Goal: Task Accomplishment & Management: Manage account settings

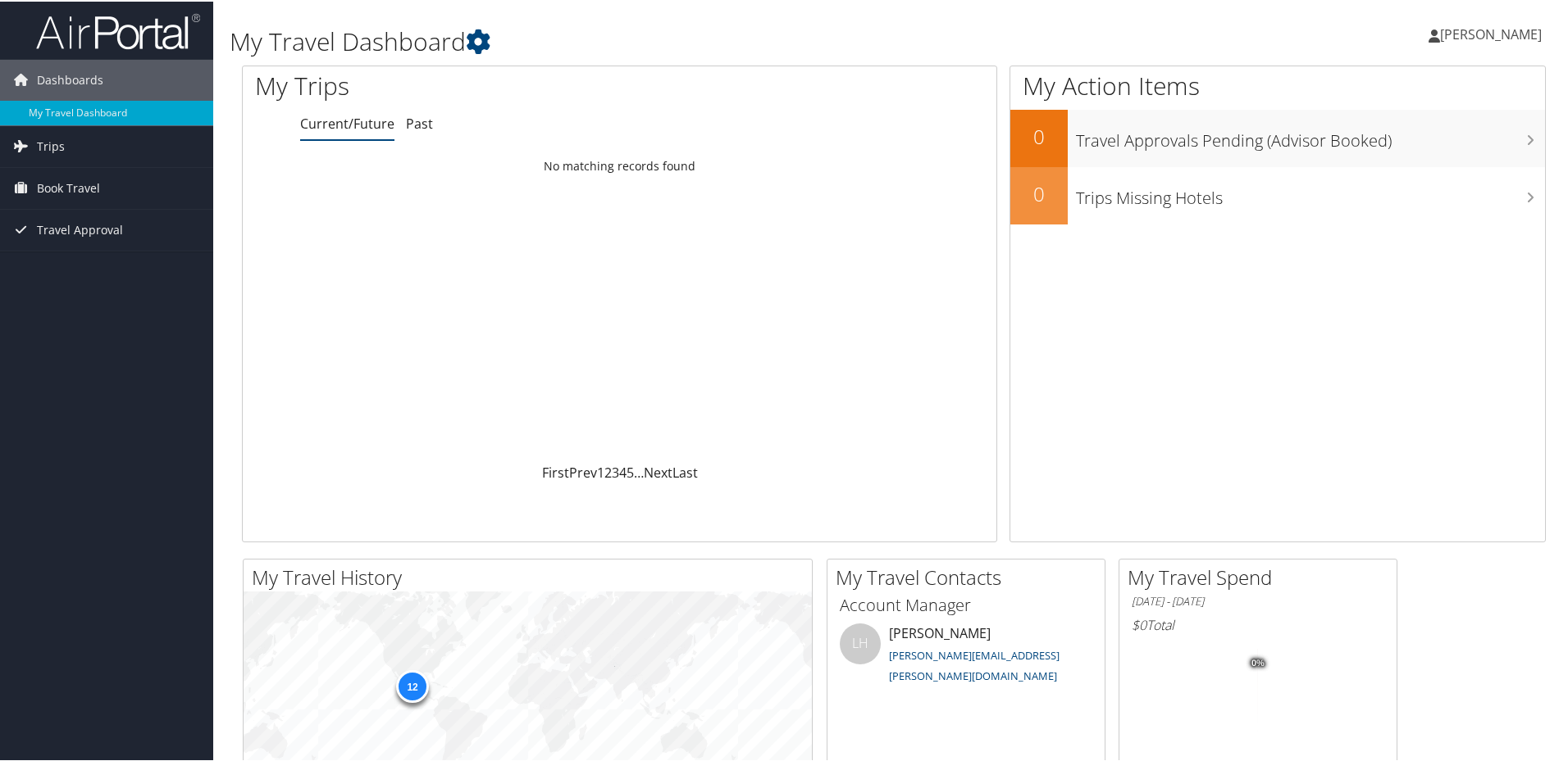
click at [1506, 19] on link "Victor Arias Olvera" at bounding box center [1492, 33] width 129 height 49
click at [1421, 139] on link "View Travel Profile" at bounding box center [1447, 145] width 183 height 28
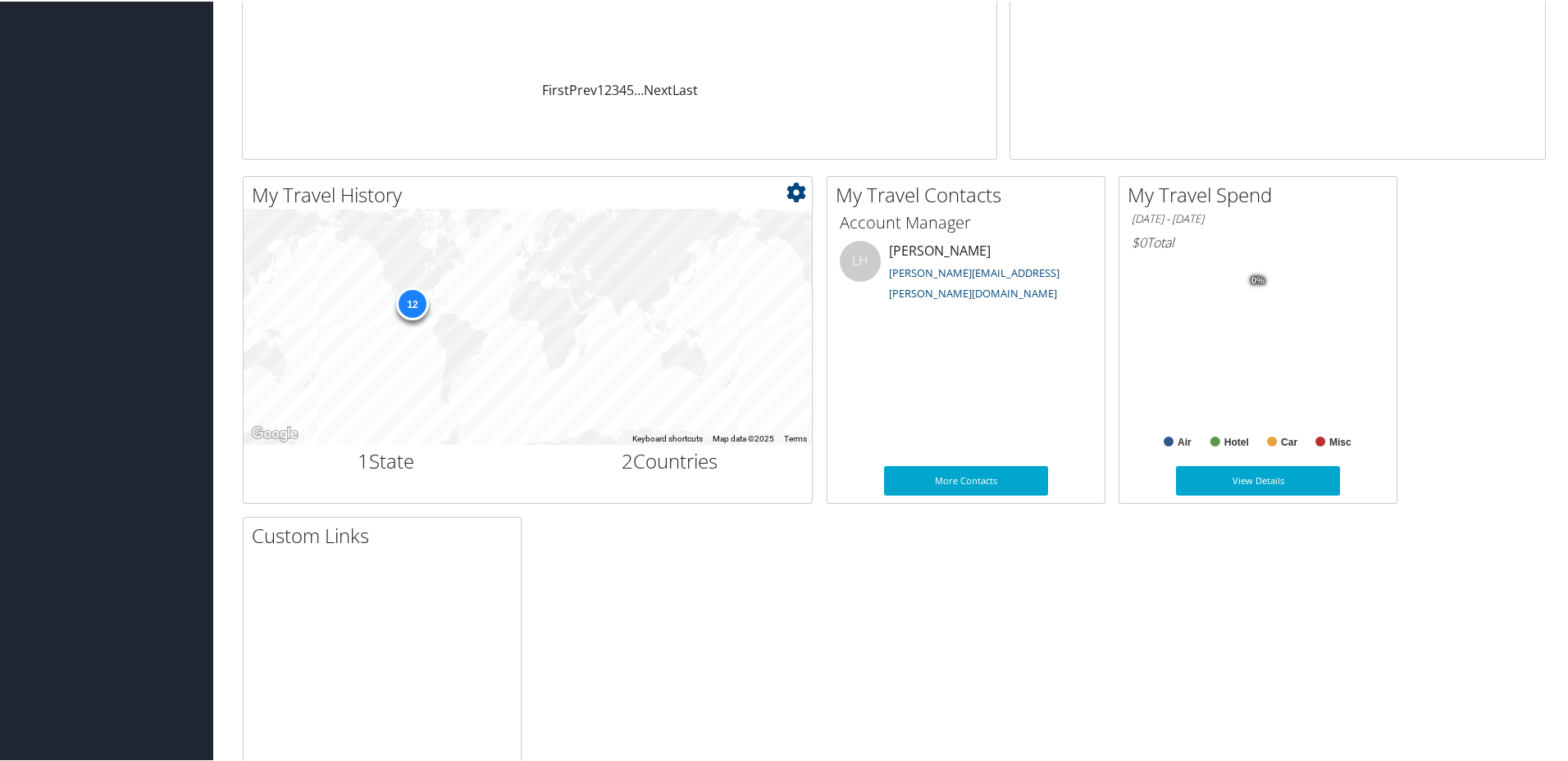
click at [407, 302] on div "12" at bounding box center [412, 302] width 33 height 33
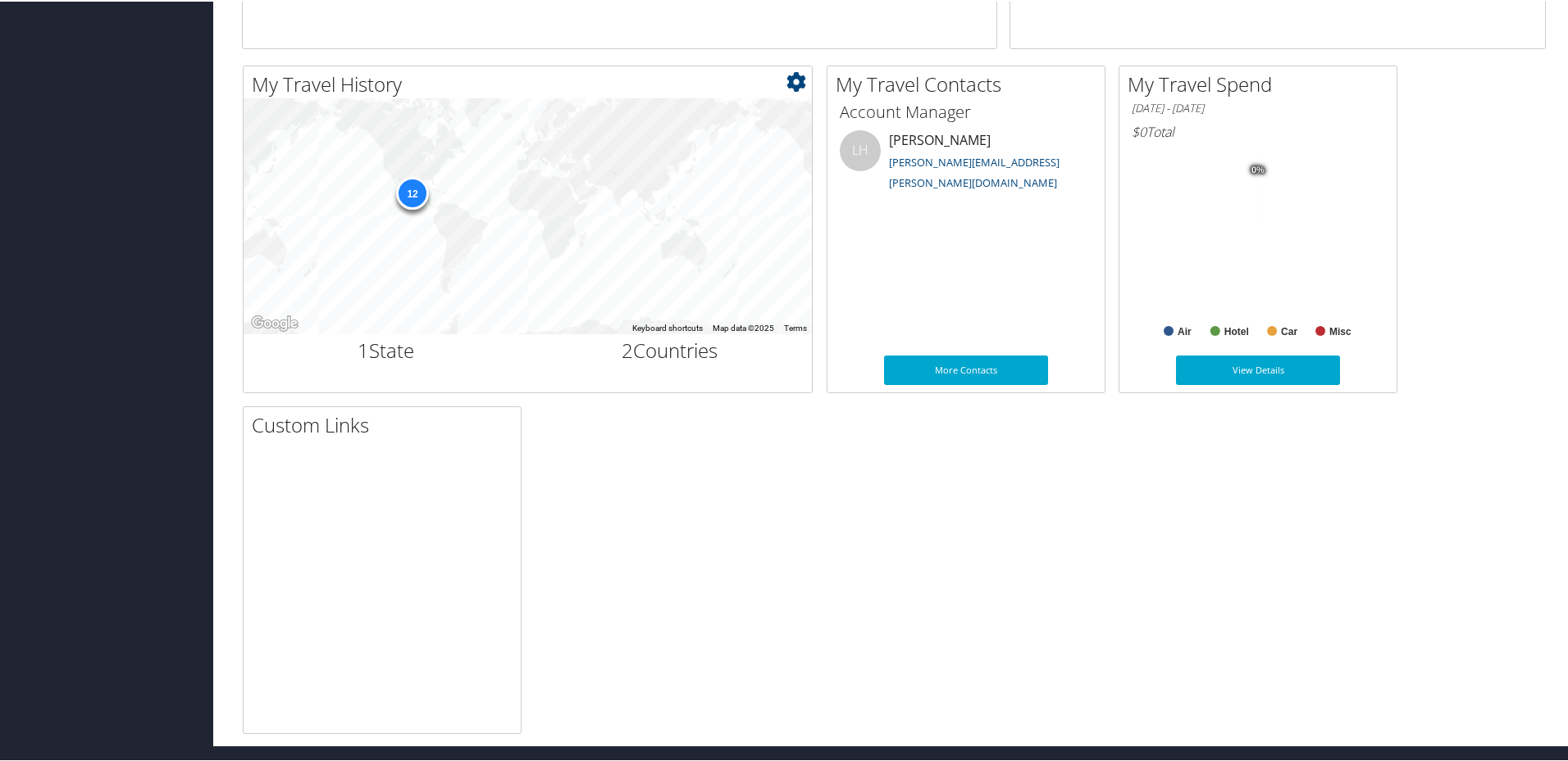
scroll to position [0, 0]
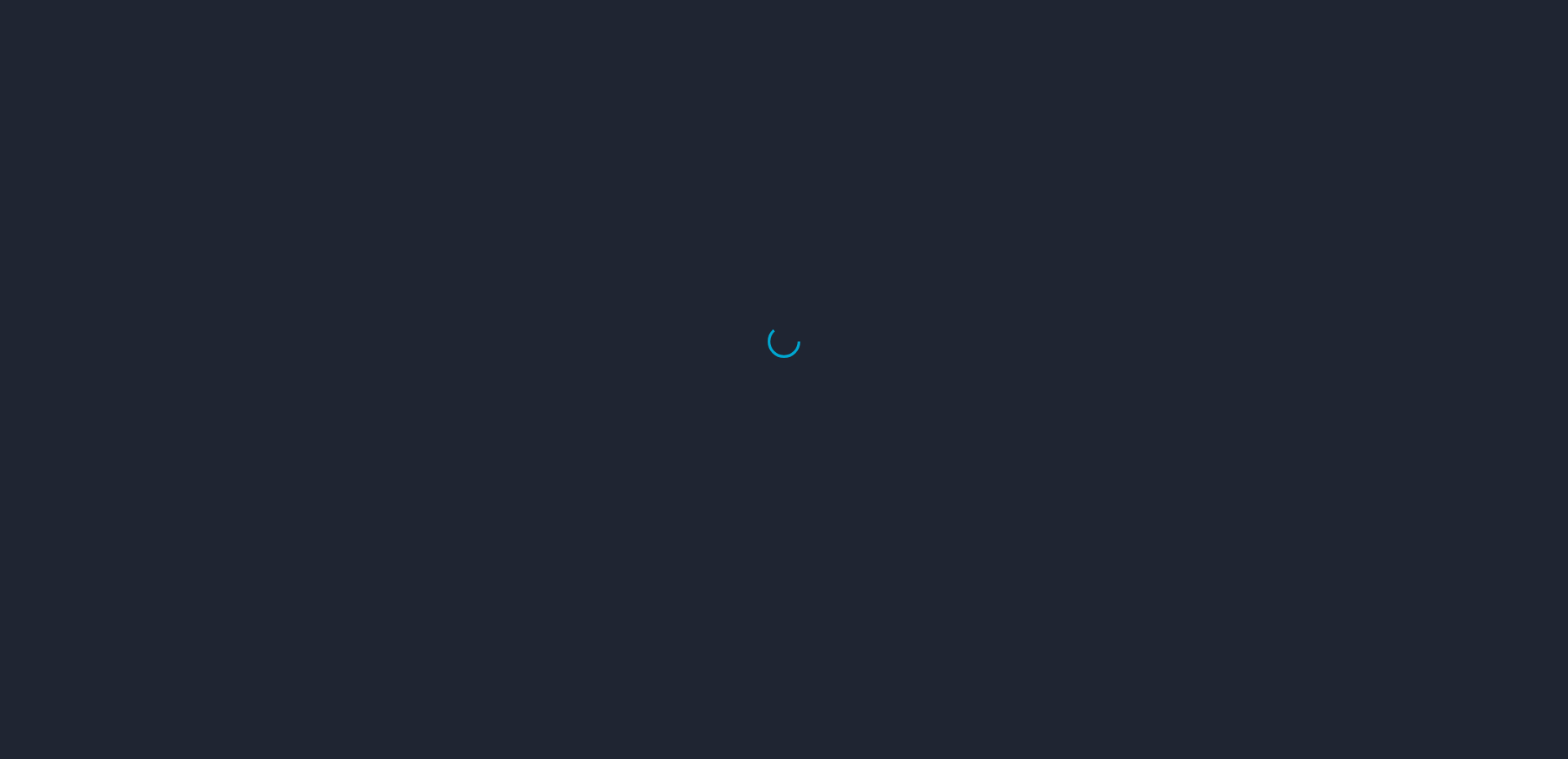
select select "US"
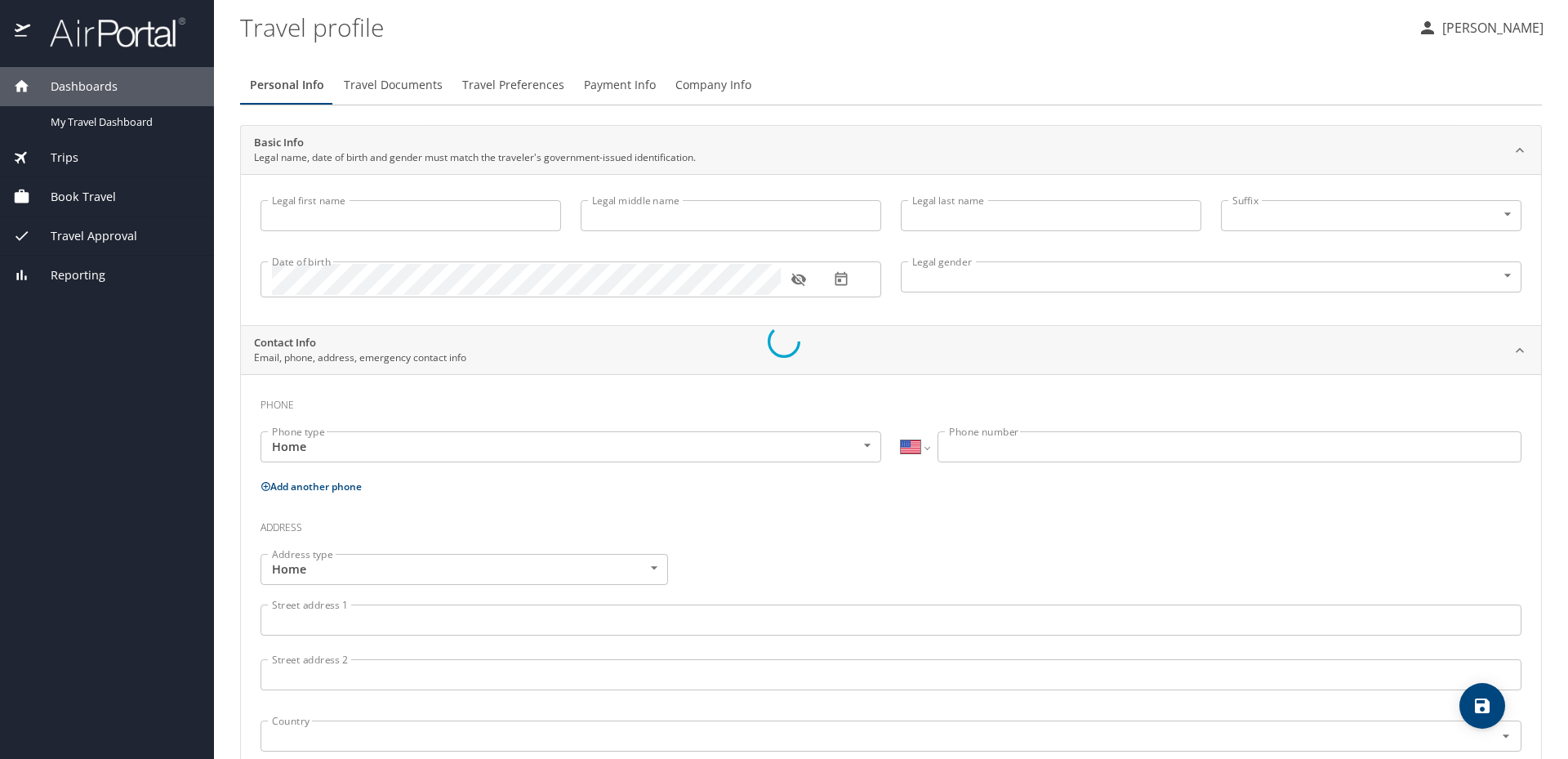
type input "Victor"
type input "Hugo"
type input "Arias Olvera"
type input "Male"
type input "Paola"
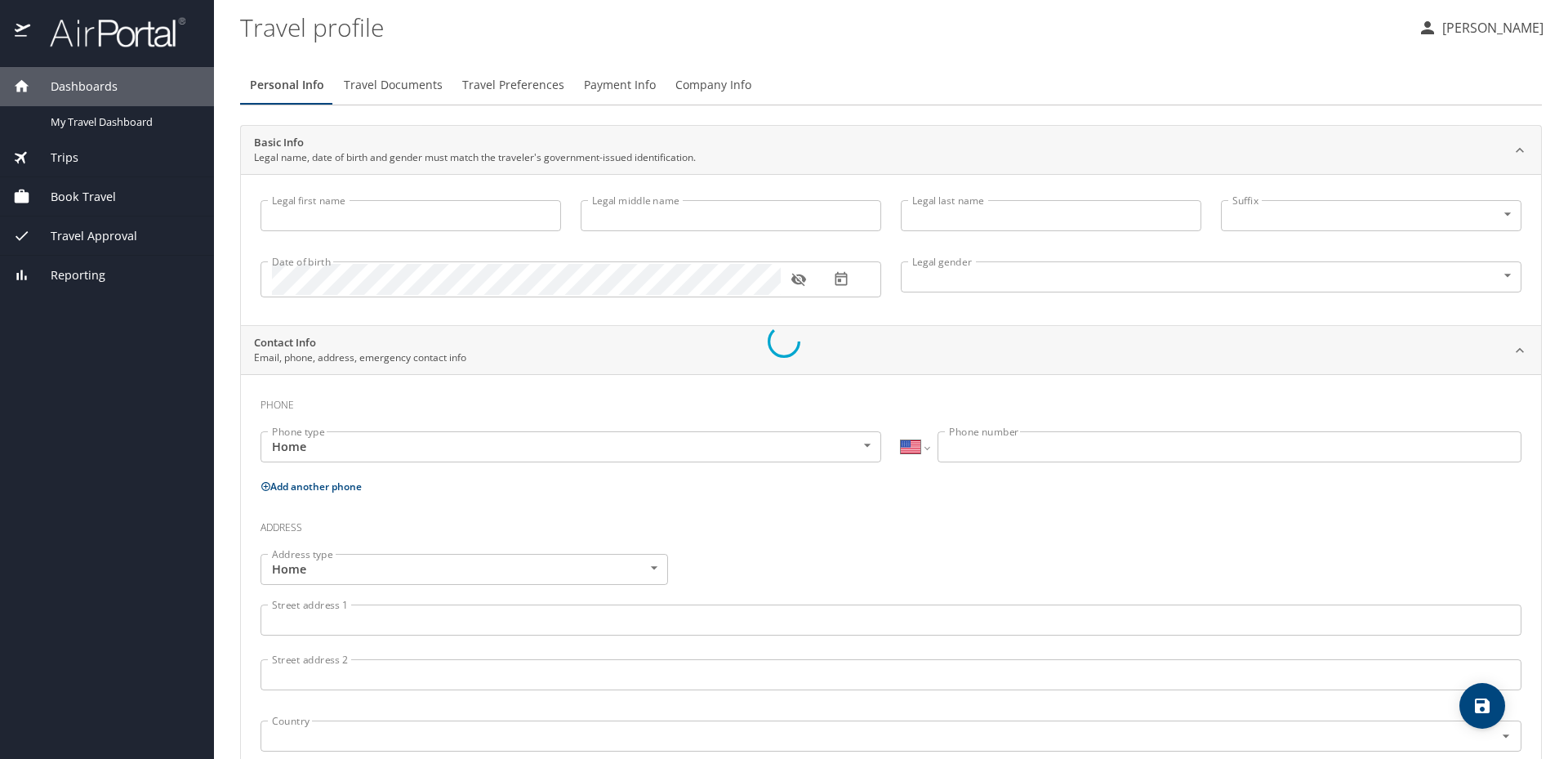
type input "Jaimes"
select select "MX"
type input "722 628 2622"
type input "vanessa1429@hotmail.com"
select select "MX"
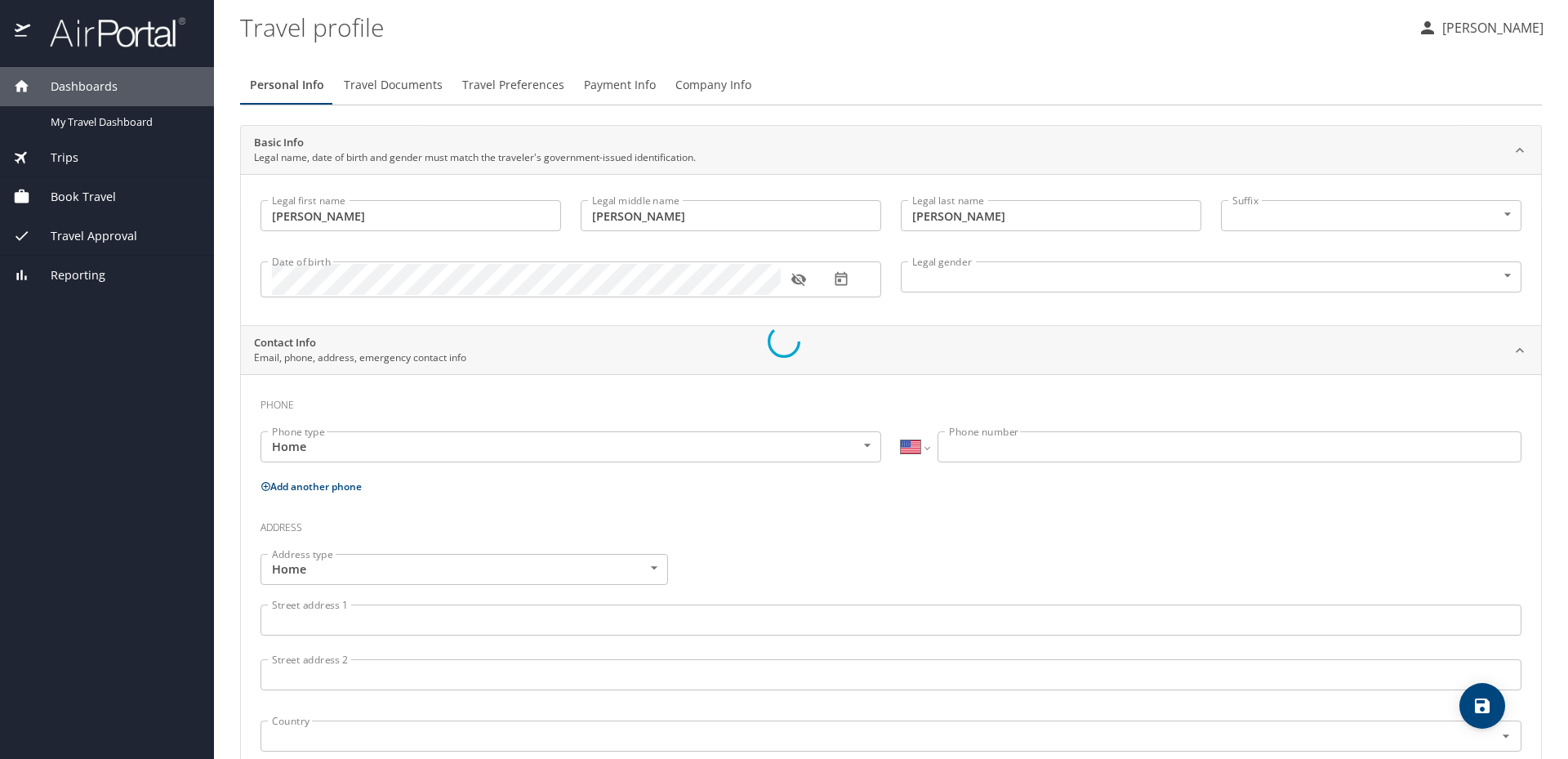
select select "MX"
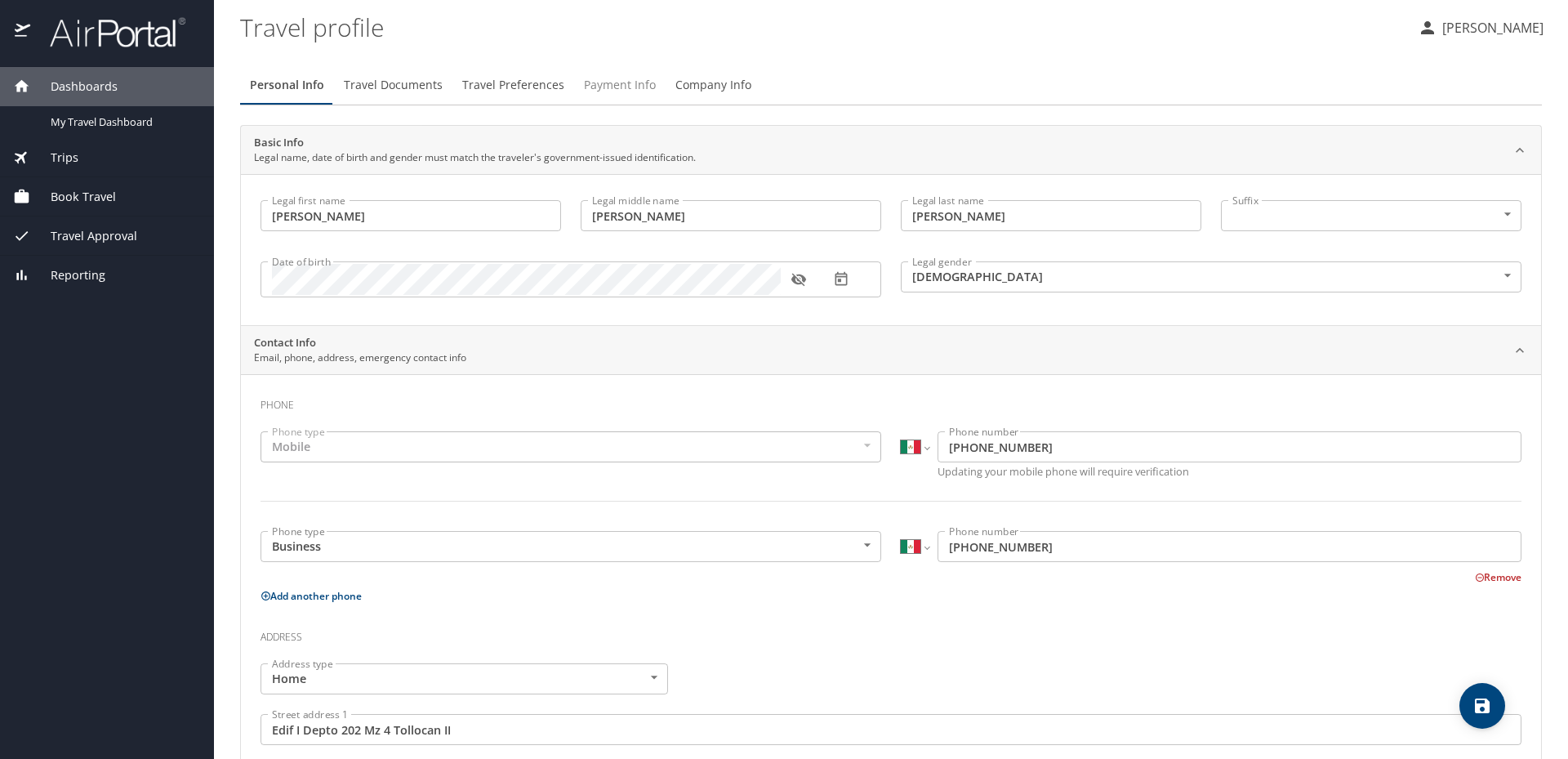
click at [615, 86] on span "Payment Info" at bounding box center [619, 85] width 72 height 20
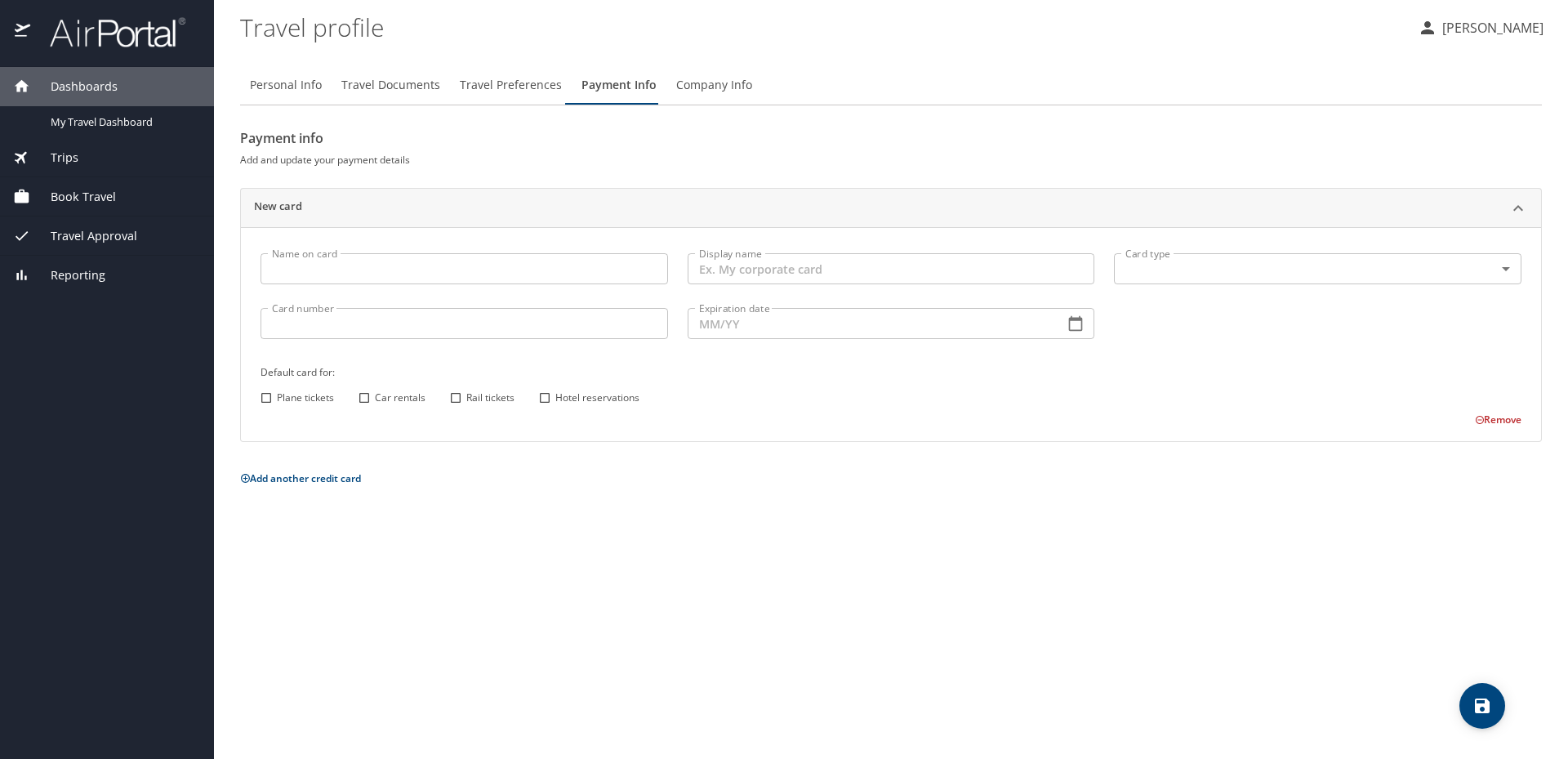
click at [398, 270] on input "Name on card" at bounding box center [464, 268] width 408 height 32
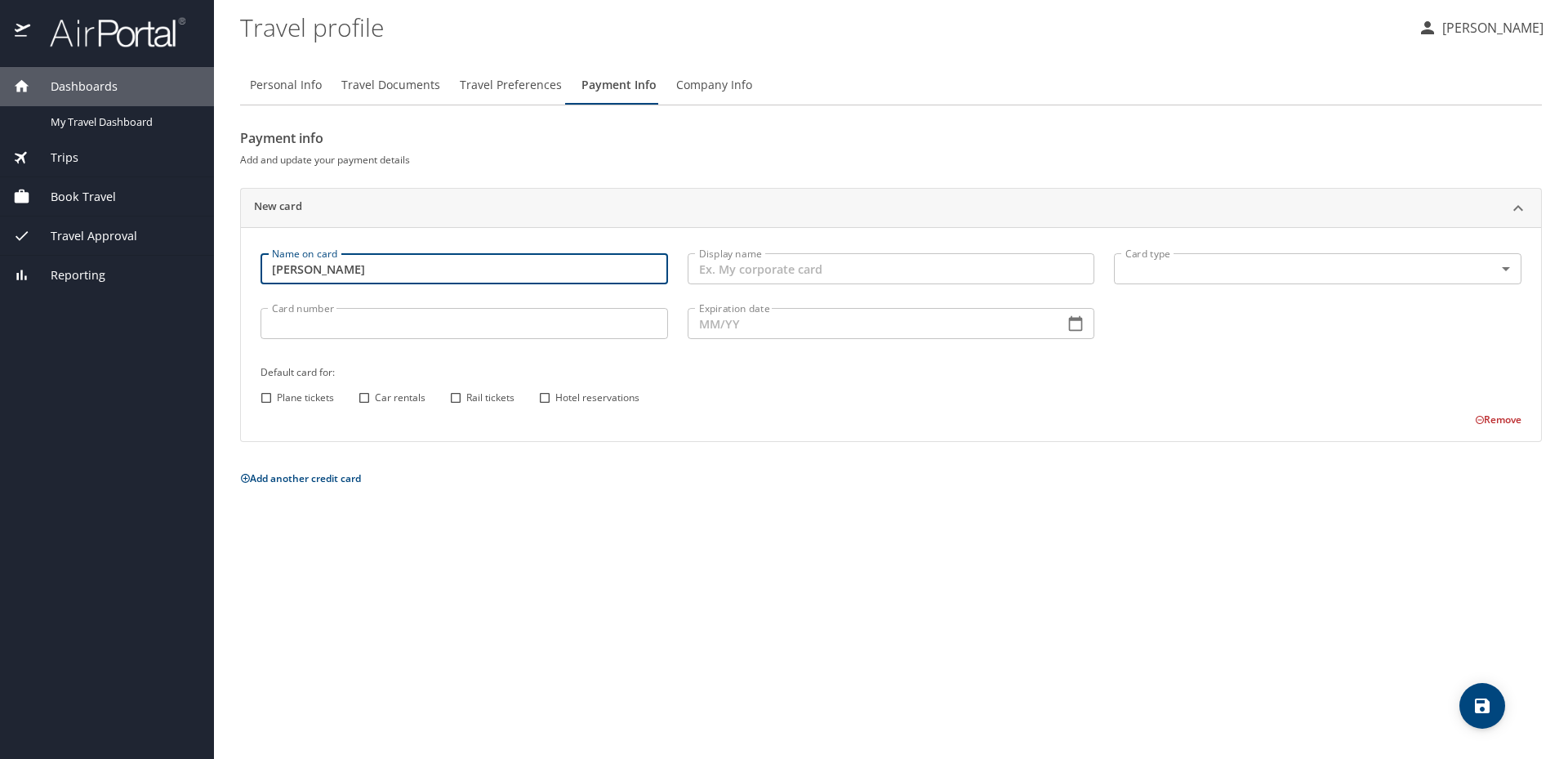
type input "Victor Arias"
click at [856, 275] on input "Display name" at bounding box center [891, 268] width 408 height 32
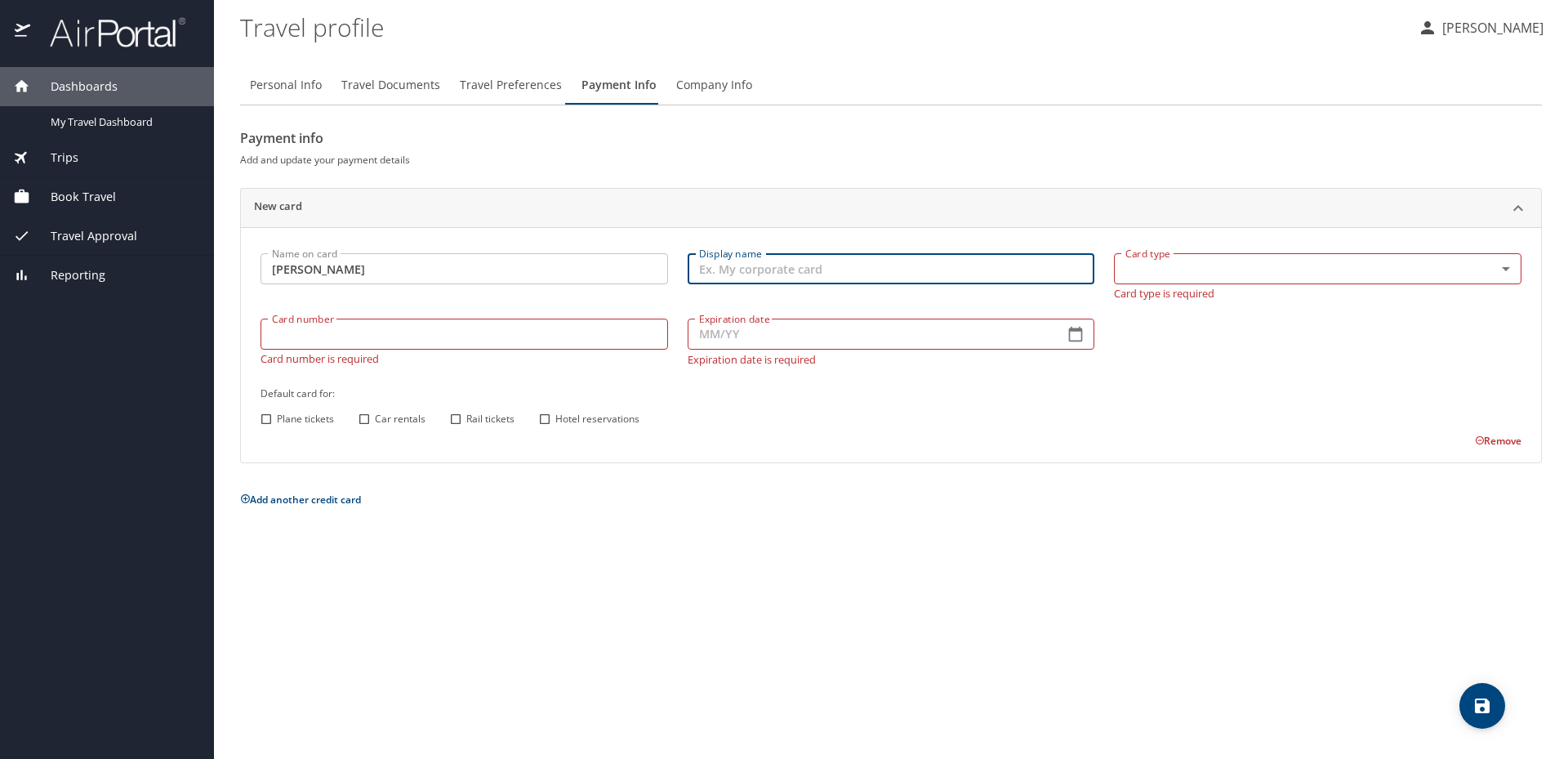
click at [853, 271] on input "Display name" at bounding box center [891, 268] width 408 height 32
type input "C"
type input "Corporate Card"
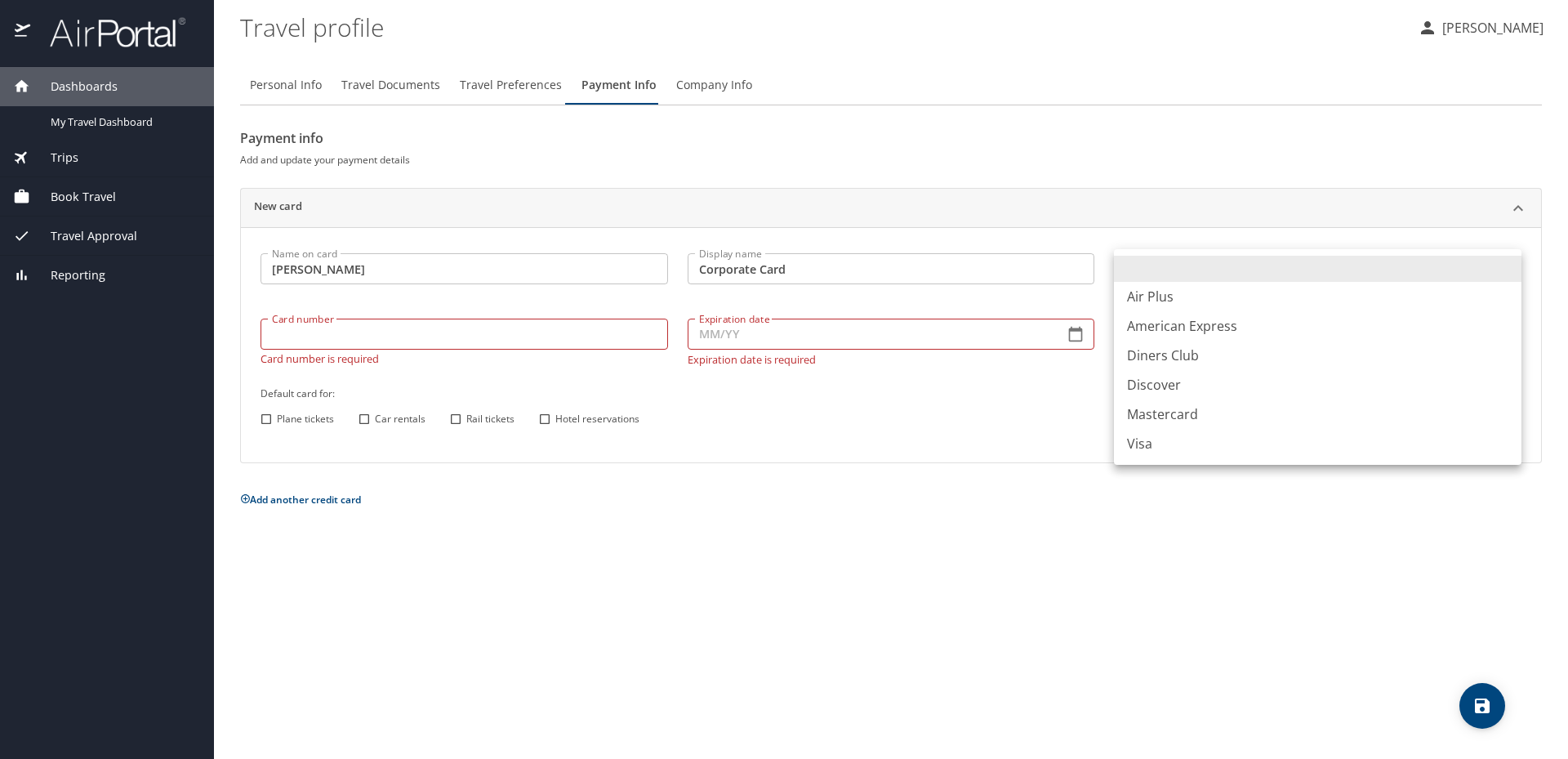
click at [1509, 267] on body "Dashboards My Travel Dashboard Trips Current / Future Trips Past Trips Trips Mi…" at bounding box center [784, 379] width 1568 height 759
click at [1162, 443] on li "Visa" at bounding box center [1317, 443] width 408 height 30
type input "VI"
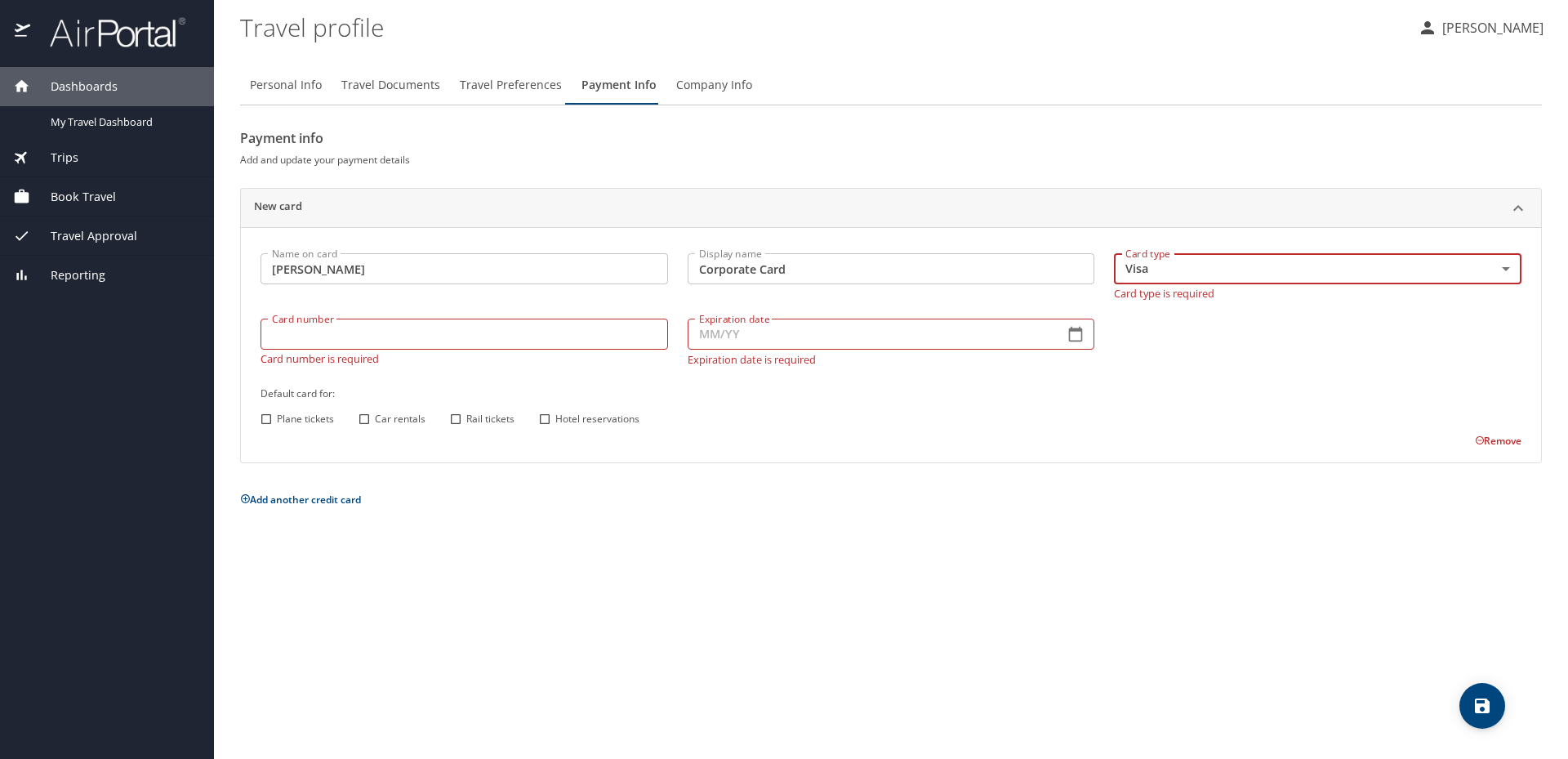
click at [376, 333] on input "Card number" at bounding box center [464, 334] width 408 height 32
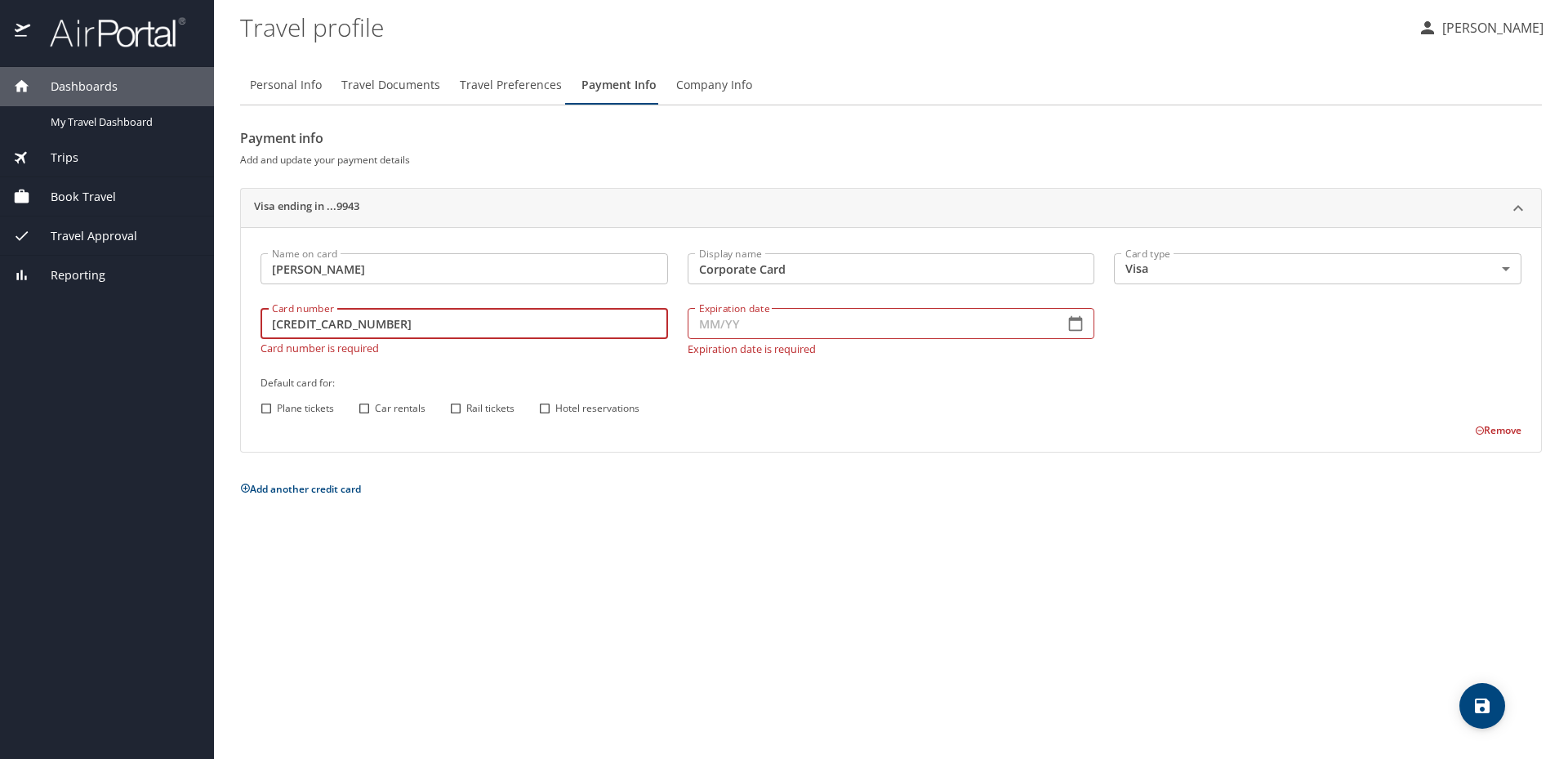
type input "4808017023049943"
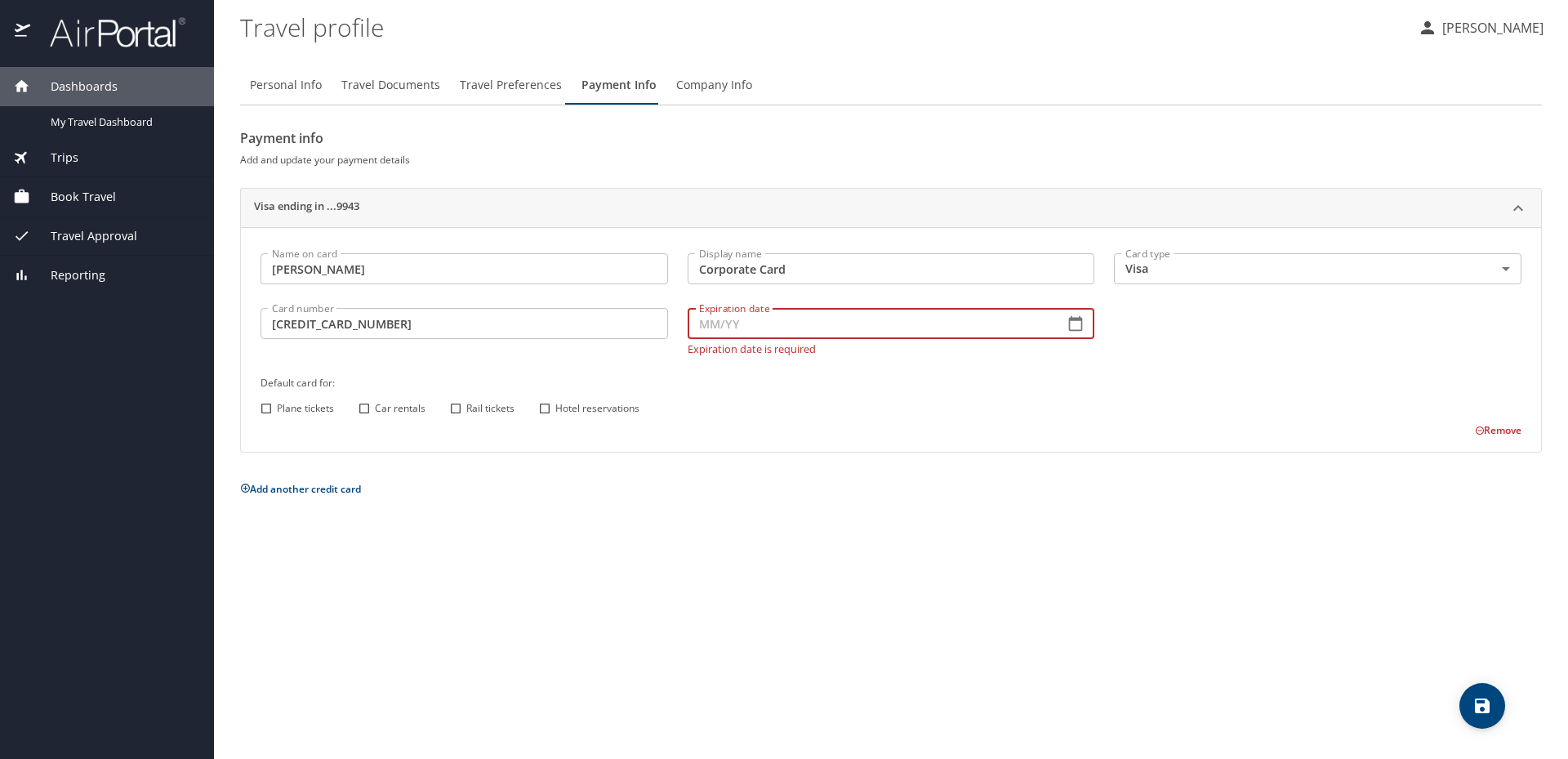
click at [734, 332] on input "Expiration date" at bounding box center [870, 324] width 365 height 32
click at [1076, 324] on icon "button" at bounding box center [1076, 323] width 16 height 16
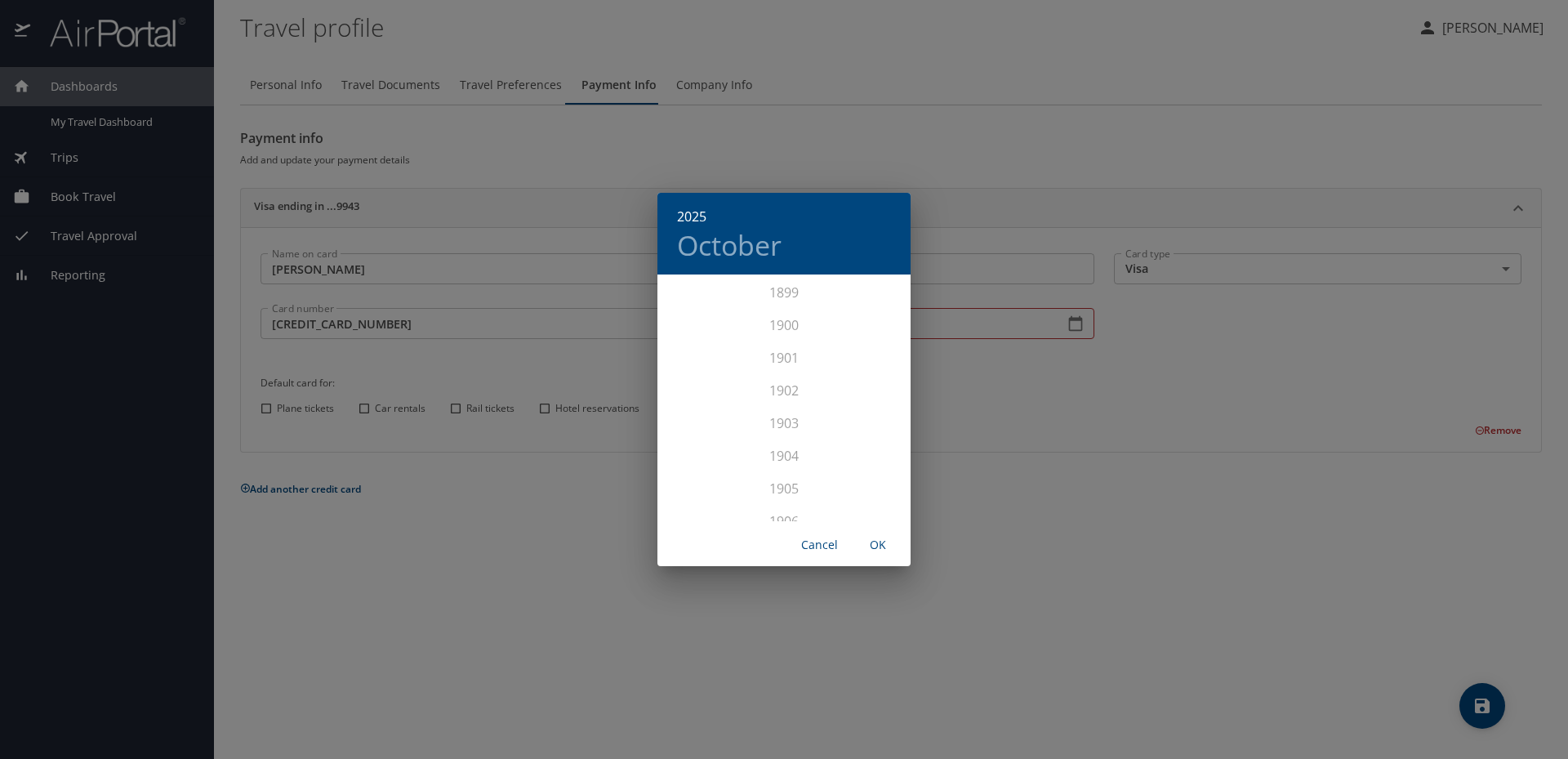
scroll to position [4020, 0]
click at [787, 455] on div "2026" at bounding box center [784, 439] width 253 height 32
click at [688, 415] on div "Jul" at bounding box center [700, 430] width 84 height 61
click at [812, 547] on span "Cancel" at bounding box center [819, 545] width 39 height 20
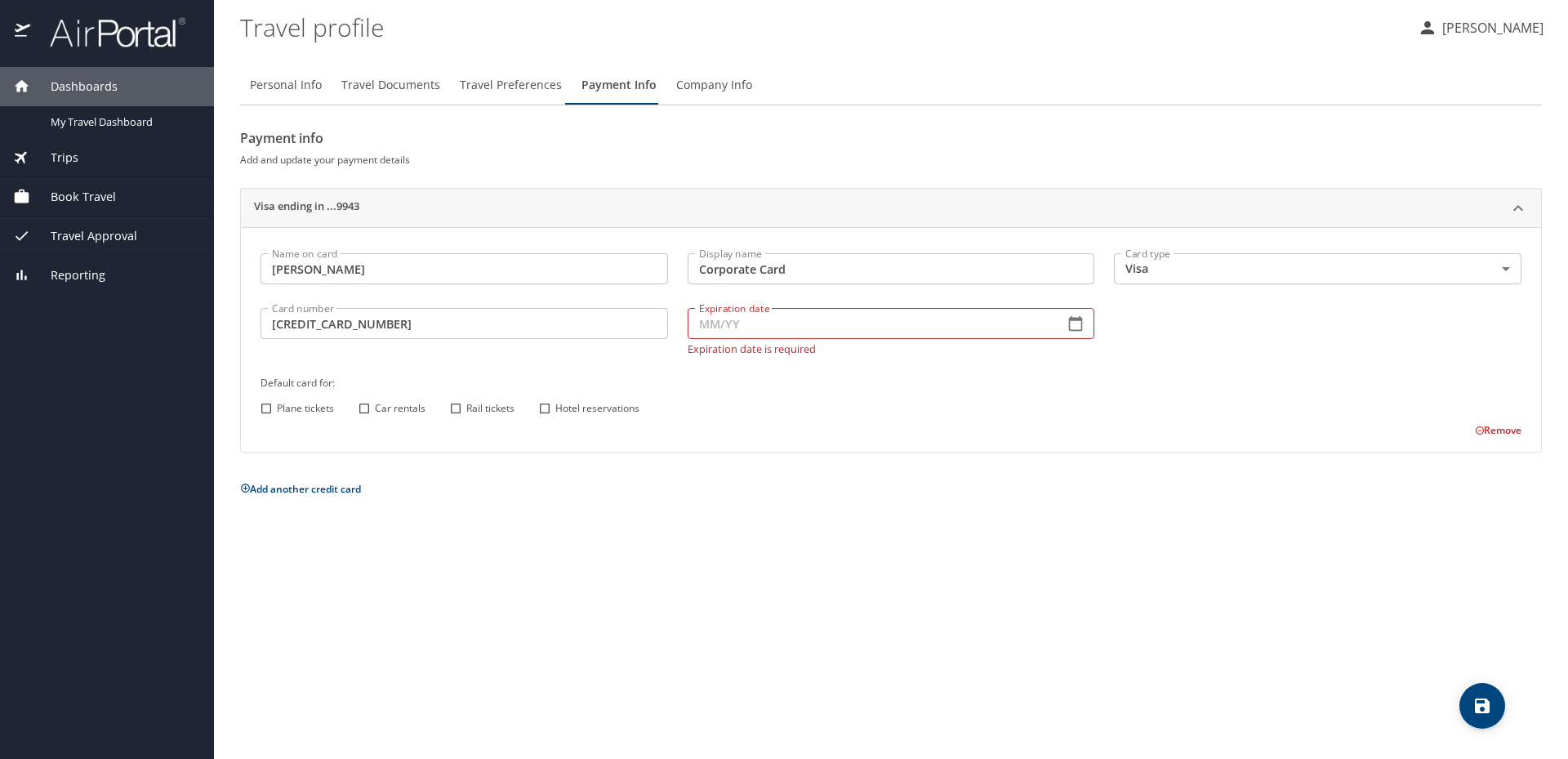
click at [1079, 324] on icon "button" at bounding box center [1076, 323] width 16 height 16
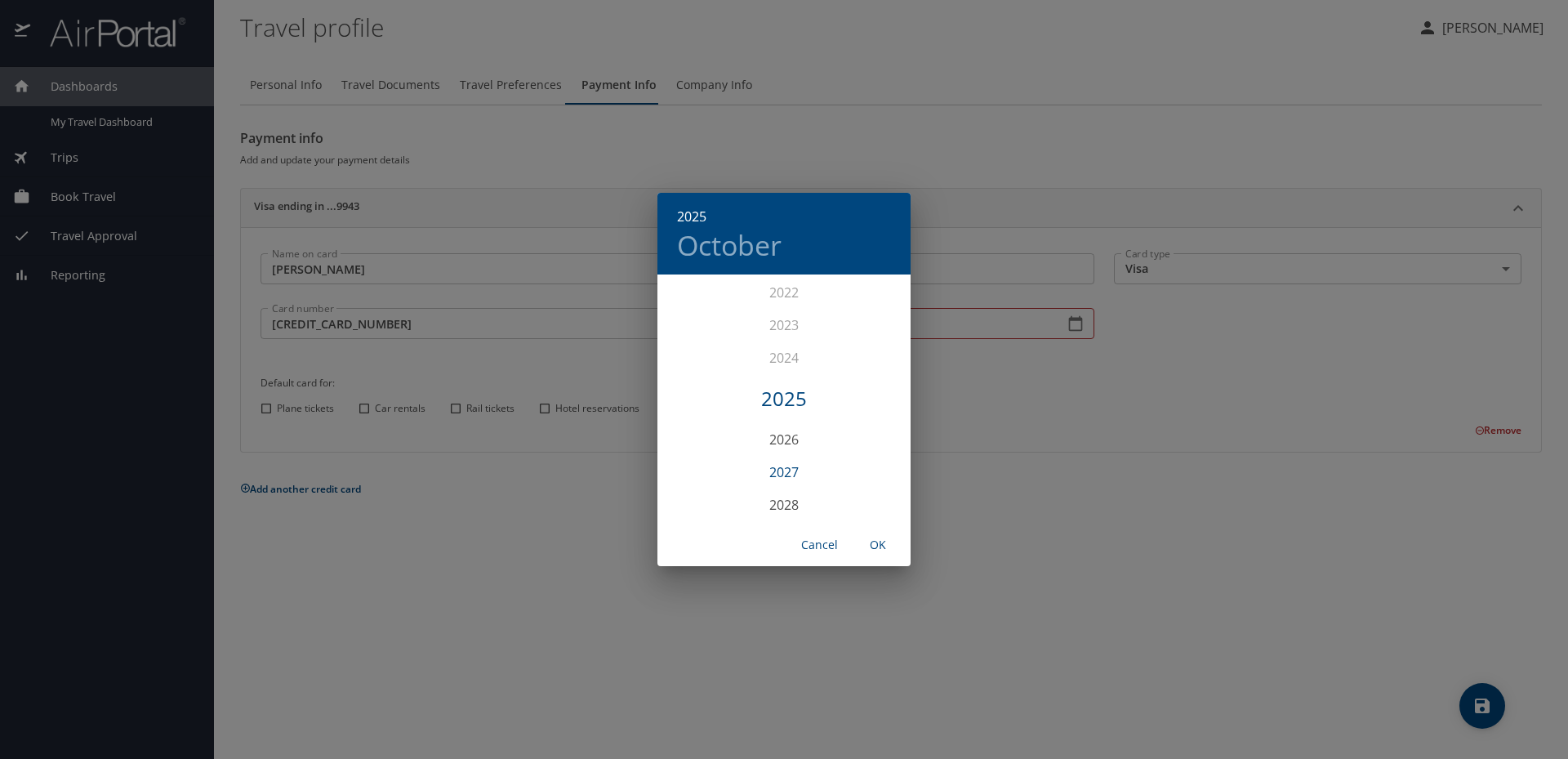
click at [784, 476] on div "2027" at bounding box center [784, 473] width 253 height 32
click at [696, 431] on div "Jul" at bounding box center [700, 430] width 84 height 61
click at [868, 544] on span "OK" at bounding box center [878, 545] width 39 height 20
type input "07/27"
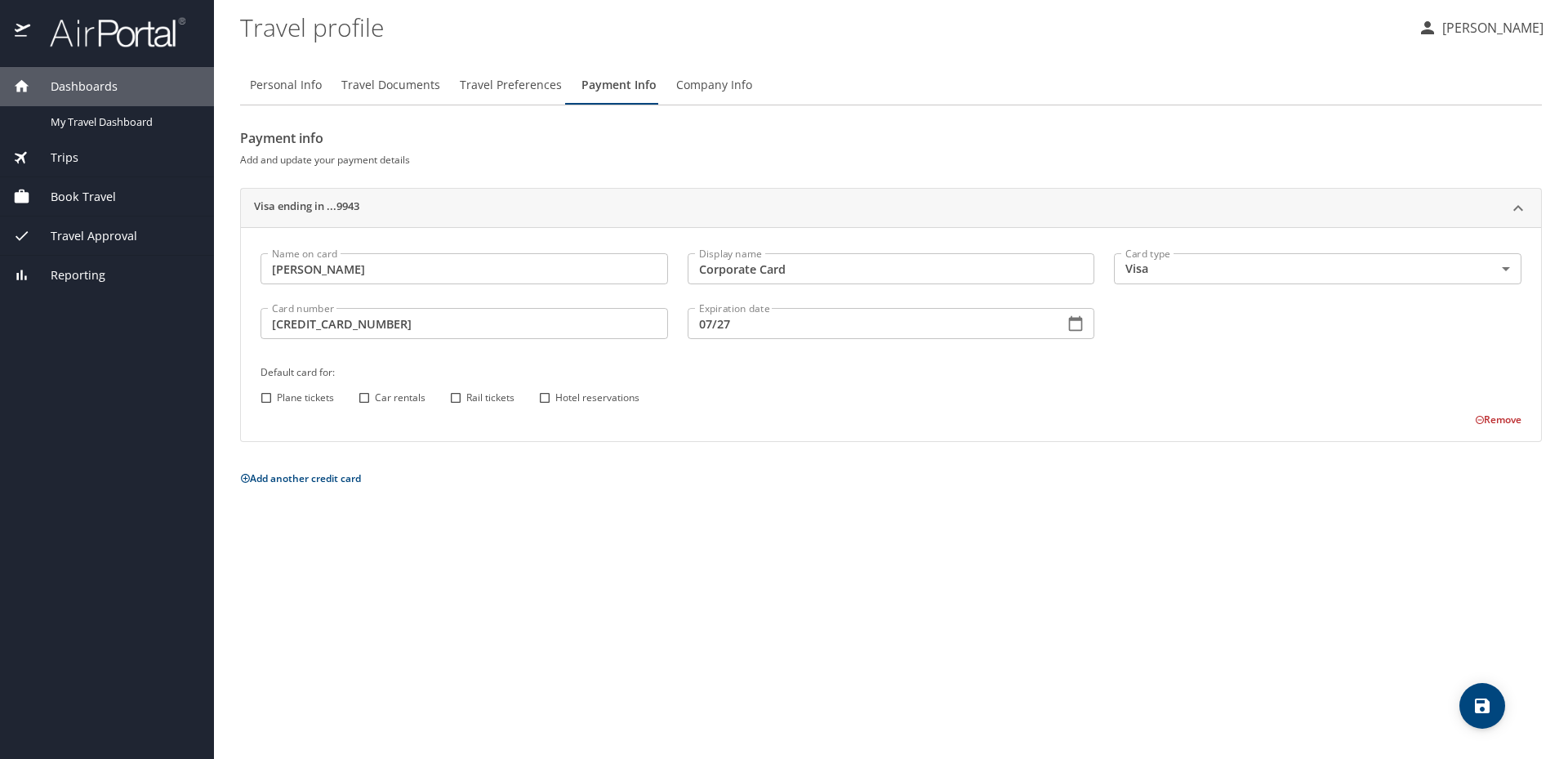
click at [270, 400] on input "Plane tickets" at bounding box center [266, 398] width 21 height 21
click at [269, 400] on input "Plane tickets" at bounding box center [266, 398] width 21 height 21
checkbox input "false"
click at [370, 400] on input "Car rentals" at bounding box center [365, 398] width 21 height 21
checkbox input "true"
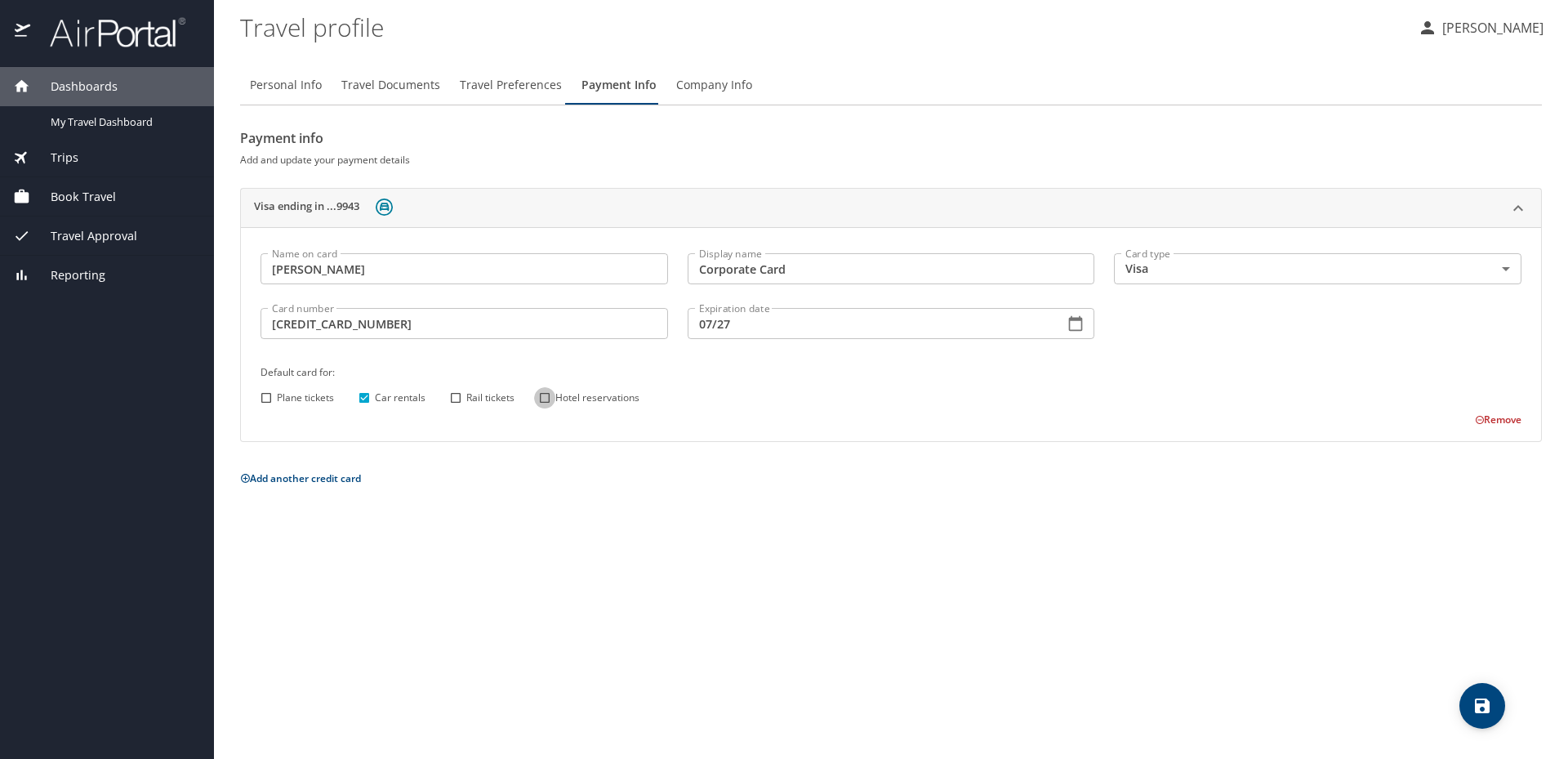
click at [546, 398] on input "Hotel reservations" at bounding box center [545, 398] width 21 height 21
checkbox input "true"
click at [1482, 705] on icon "save" at bounding box center [1482, 706] width 14 height 14
